Goal: Task Accomplishment & Management: Use online tool/utility

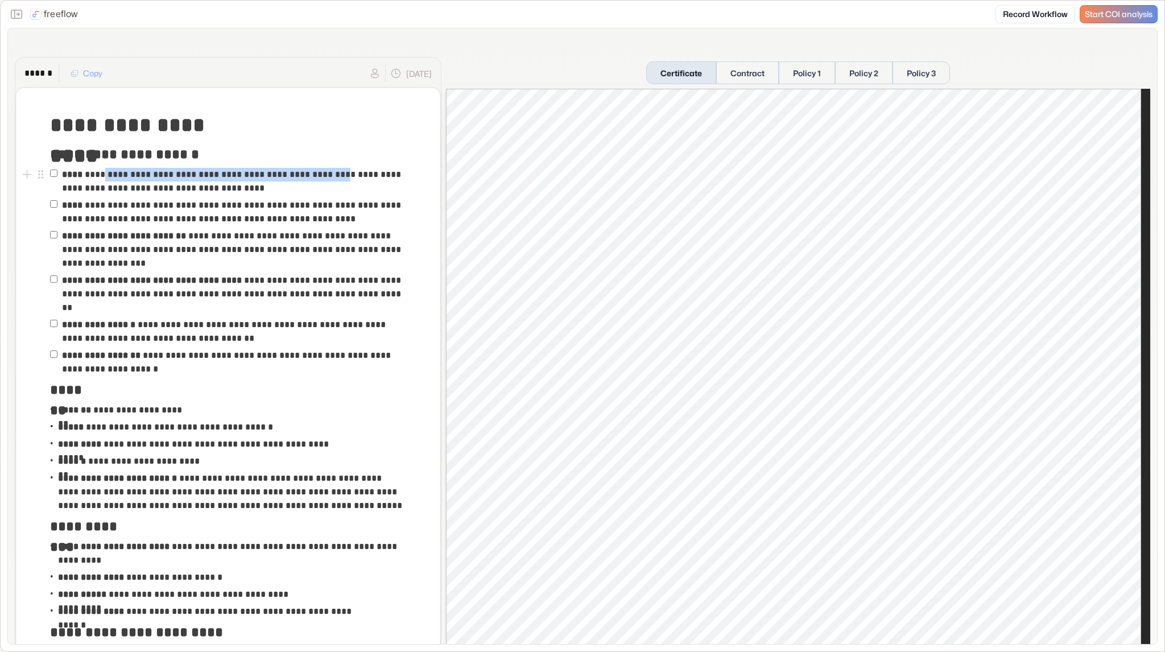
drag, startPoint x: 105, startPoint y: 175, endPoint x: 342, endPoint y: 169, distance: 237.2
click at [342, 169] on p "**********" at bounding box center [234, 181] width 344 height 27
drag, startPoint x: 201, startPoint y: 193, endPoint x: 260, endPoint y: 192, distance: 59.7
click at [260, 192] on p "**********" at bounding box center [234, 181] width 344 height 27
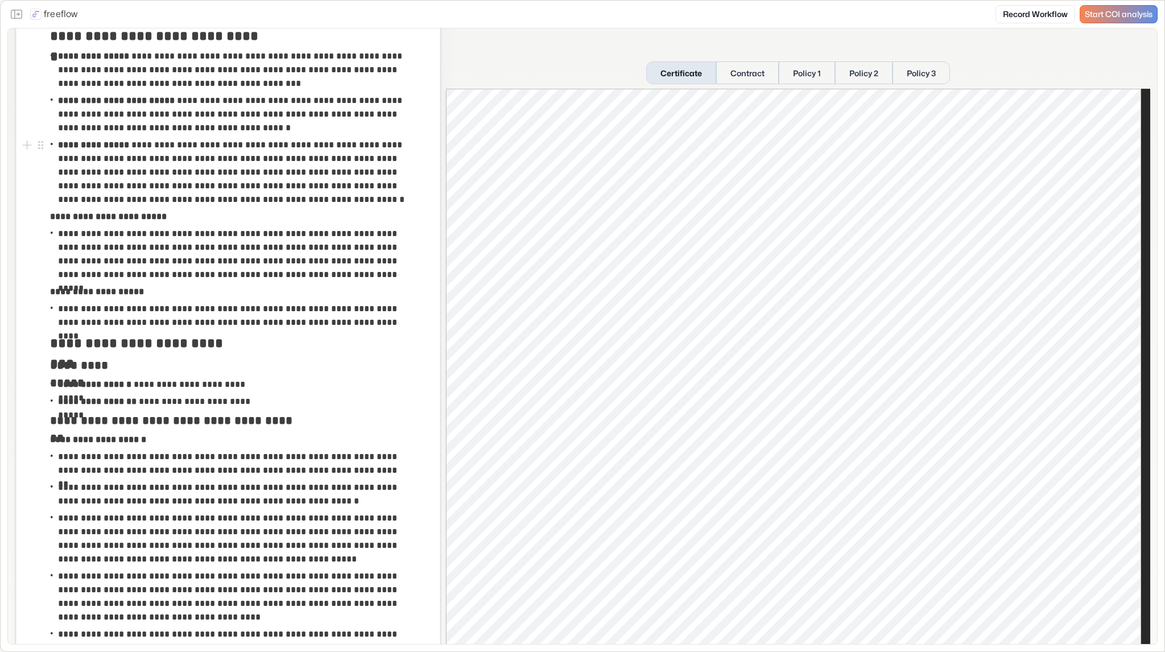
scroll to position [682, 0]
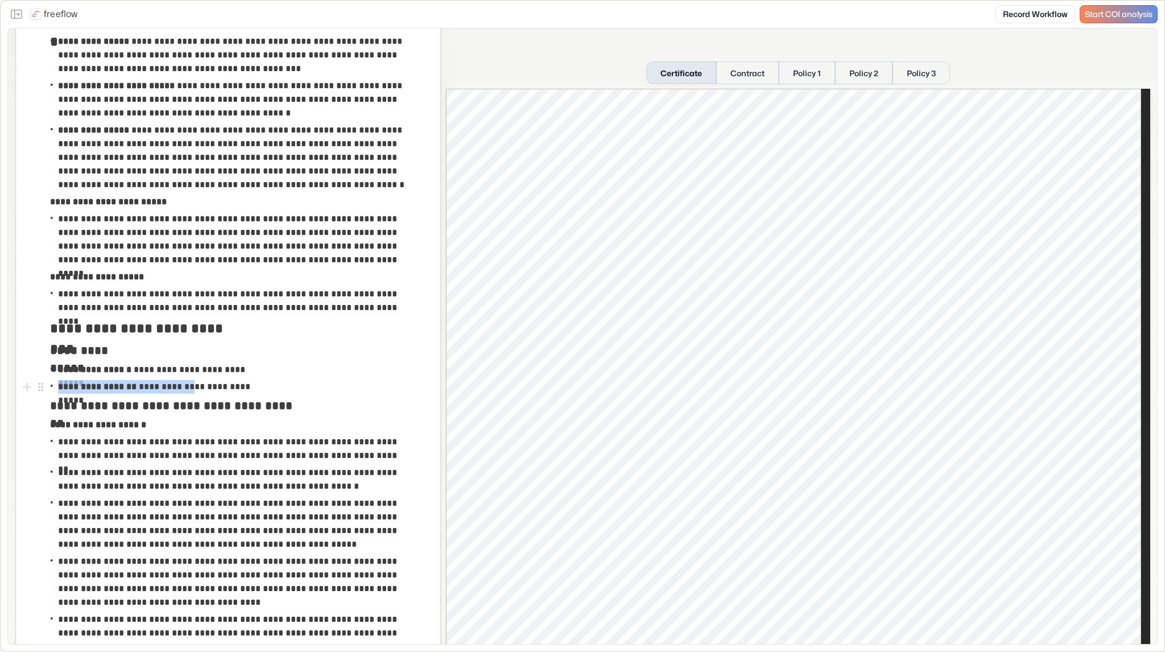
drag, startPoint x: 266, startPoint y: 383, endPoint x: 200, endPoint y: 380, distance: 65.5
click at [200, 380] on div "**********" at bounding box center [228, 386] width 356 height 17
drag, startPoint x: 205, startPoint y: 388, endPoint x: 262, endPoint y: 390, distance: 56.3
click at [262, 390] on p "**********" at bounding box center [160, 387] width 204 height 14
click at [739, 69] on button "Contract" at bounding box center [747, 72] width 63 height 23
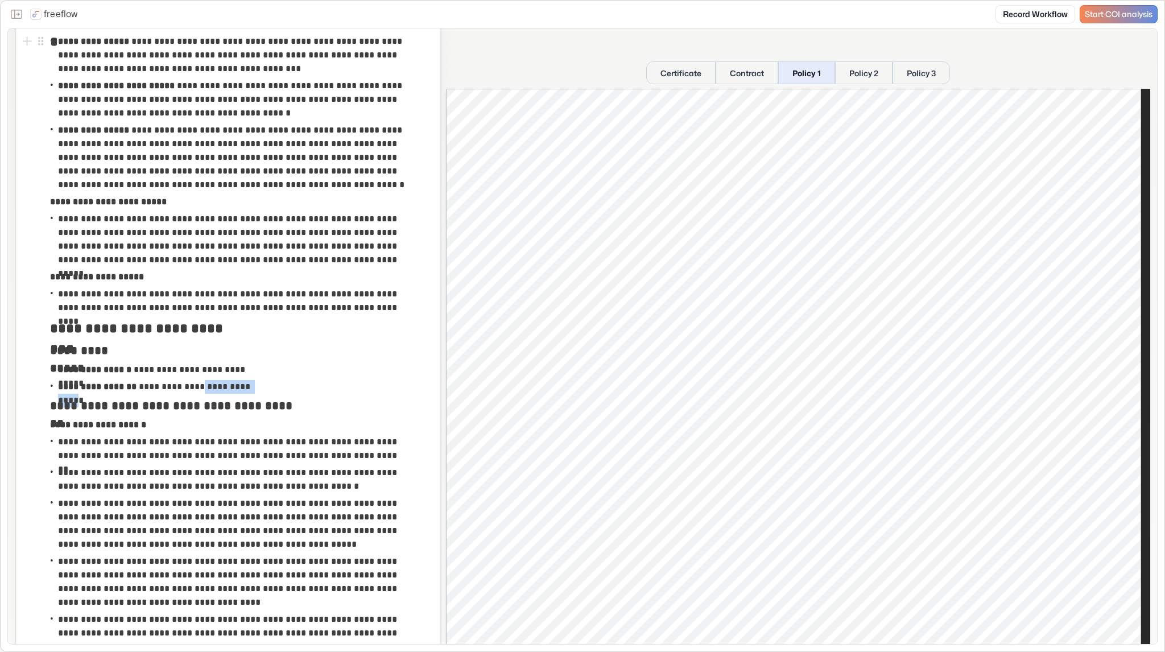
click at [803, 76] on button "Policy 1" at bounding box center [806, 72] width 57 height 23
click at [846, 73] on button "Policy 2" at bounding box center [863, 72] width 57 height 23
click at [912, 64] on button "Policy 3" at bounding box center [920, 72] width 57 height 23
click at [667, 64] on button "Certificate" at bounding box center [680, 72] width 69 height 23
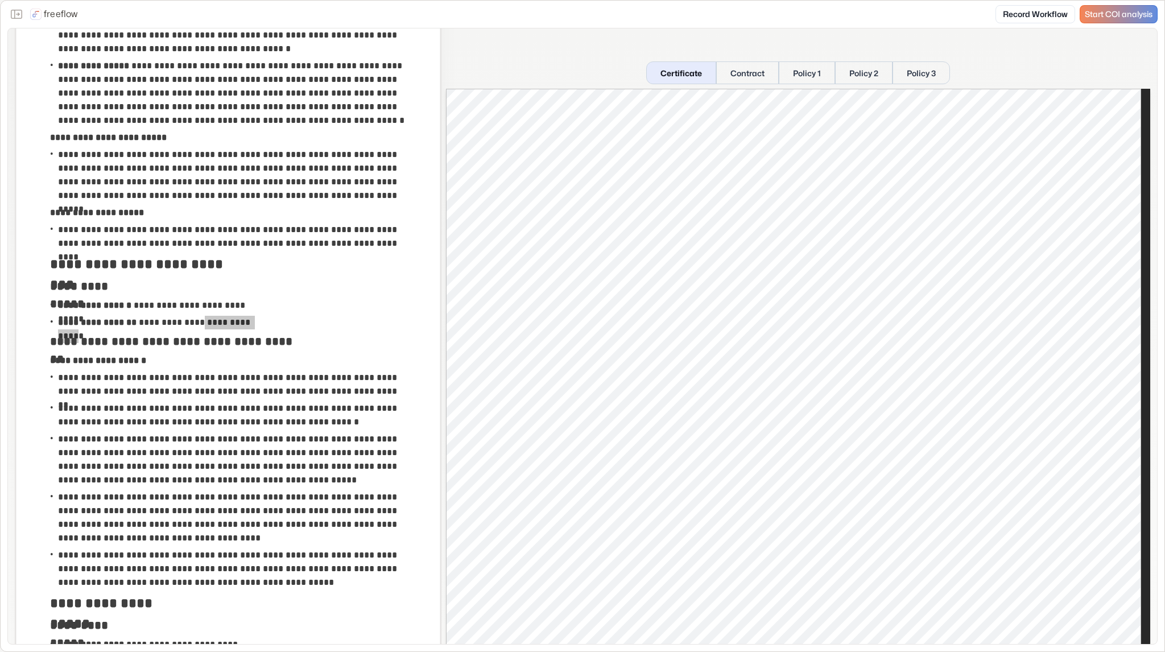
scroll to position [739, 0]
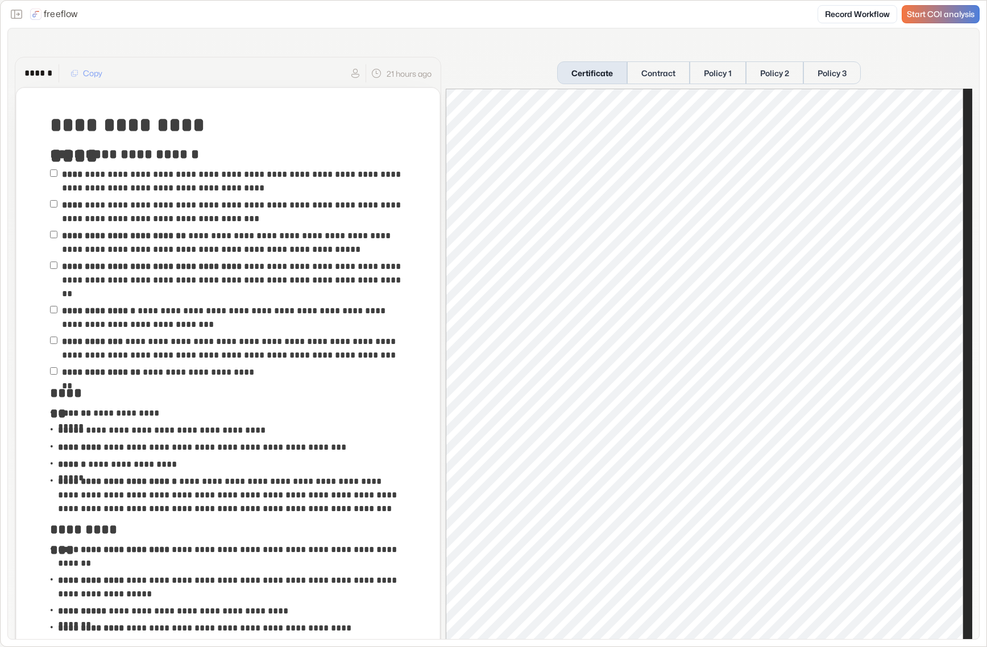
click at [917, 12] on span "Start COI analysis" at bounding box center [941, 15] width 68 height 10
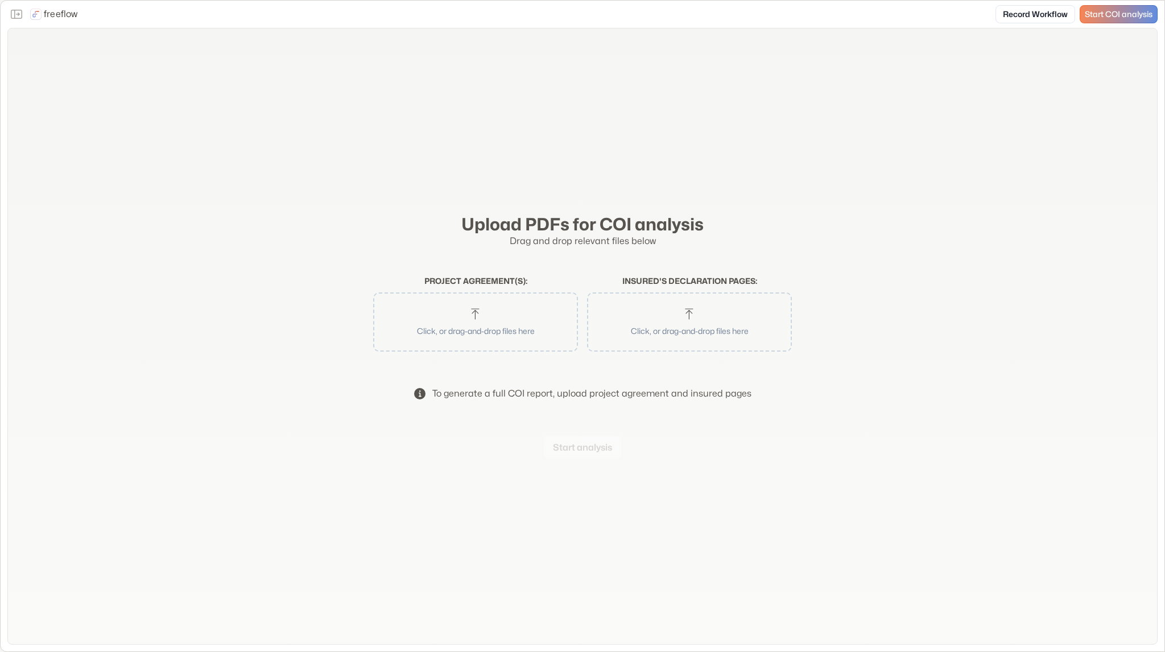
click at [500, 310] on button "Click, or drag-and-drop files here" at bounding box center [475, 322] width 193 height 48
click at [651, 361] on form "Upload PDFs for COI analysis Drag and drop relevant files below Project agreeme…" at bounding box center [582, 336] width 437 height 263
click at [656, 346] on div "Click, or drag-and-drop files here" at bounding box center [689, 321] width 205 height 59
click at [664, 325] on p "Click, or drag-and-drop files here" at bounding box center [689, 331] width 175 height 12
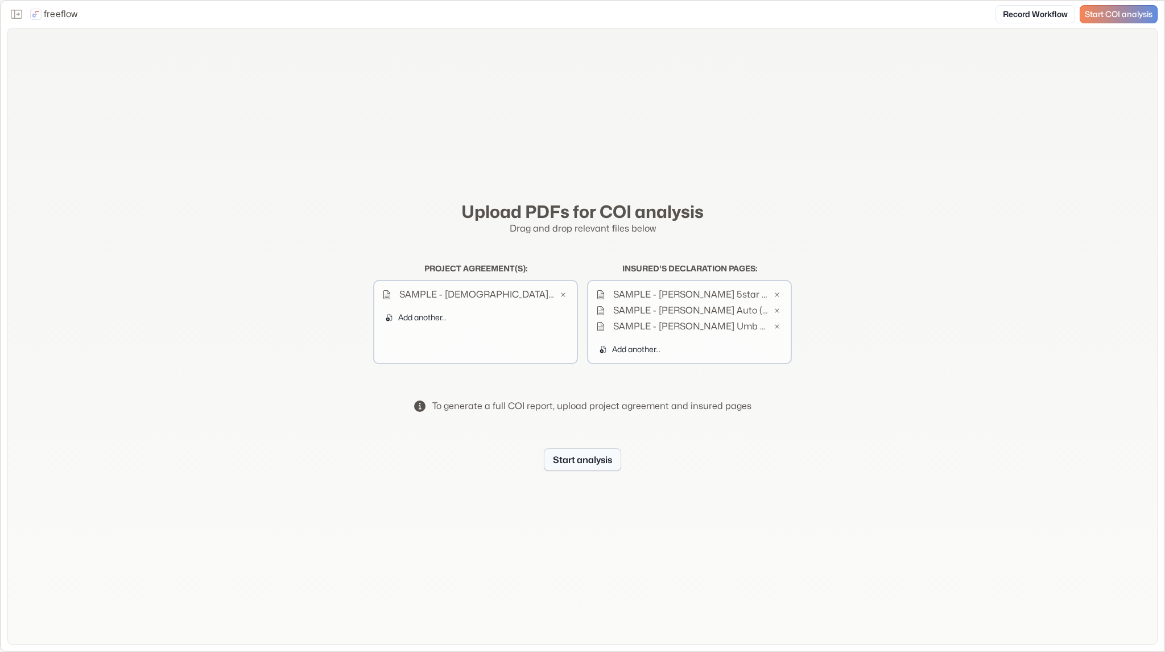
click at [598, 466] on button "Start analysis" at bounding box center [582, 459] width 77 height 23
